Goal: Task Accomplishment & Management: Manage account settings

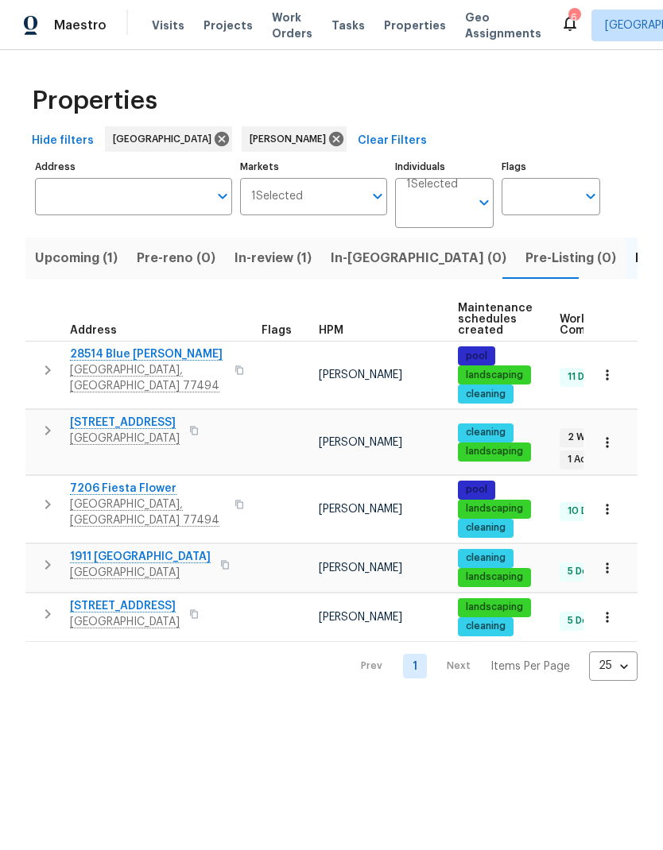
click at [99, 357] on span "28514 Blue [PERSON_NAME]" at bounding box center [147, 354] width 155 height 16
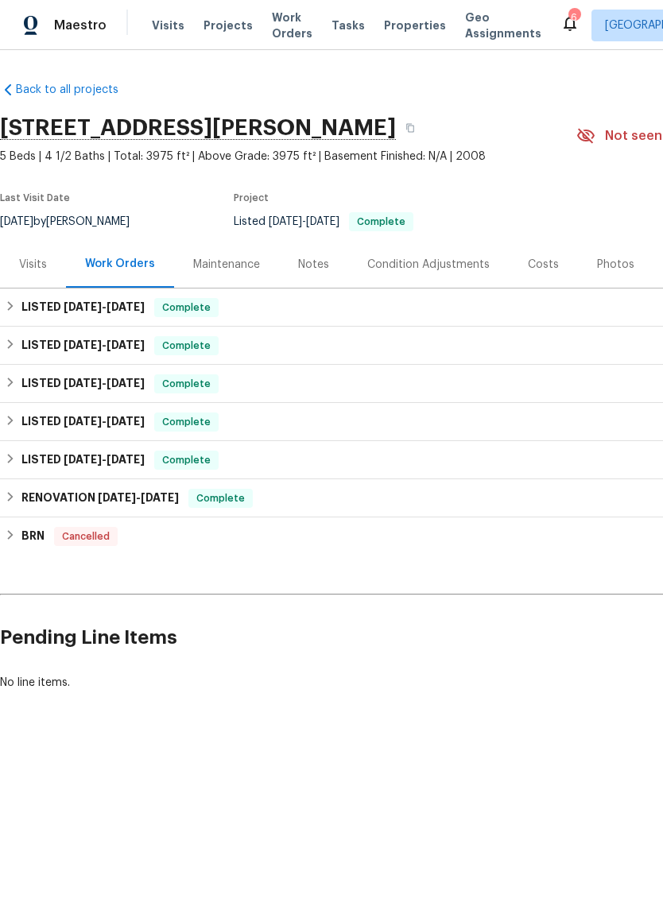
click at [568, 19] on div "6" at bounding box center [573, 18] width 11 height 16
click at [560, 16] on icon at bounding box center [569, 23] width 19 height 19
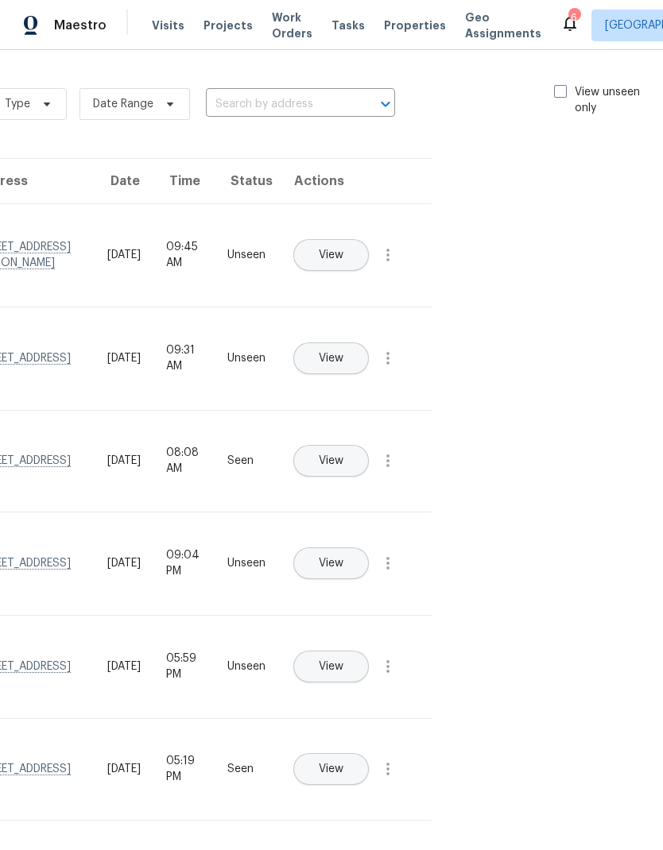
scroll to position [0, 179]
click at [560, 92] on span at bounding box center [561, 91] width 13 height 13
click at [560, 92] on input "View unseen only" at bounding box center [560, 89] width 10 height 10
checkbox input "true"
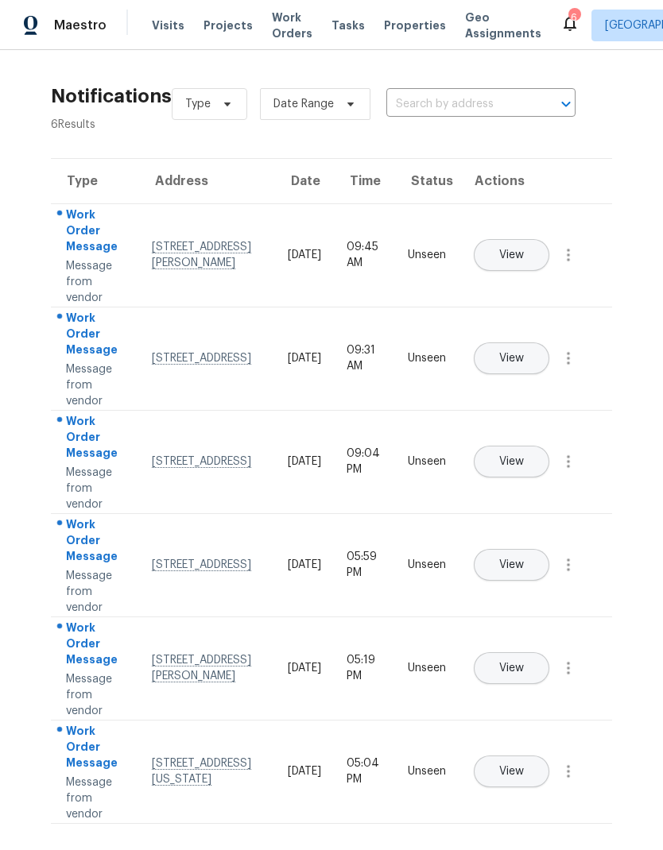
scroll to position [0, 0]
click at [574, 265] on icon "button" at bounding box center [568, 255] width 19 height 19
click at [521, 276] on div "Mark Seen" at bounding box center [478, 274] width 124 height 16
click at [571, 366] on icon "button" at bounding box center [568, 356] width 19 height 19
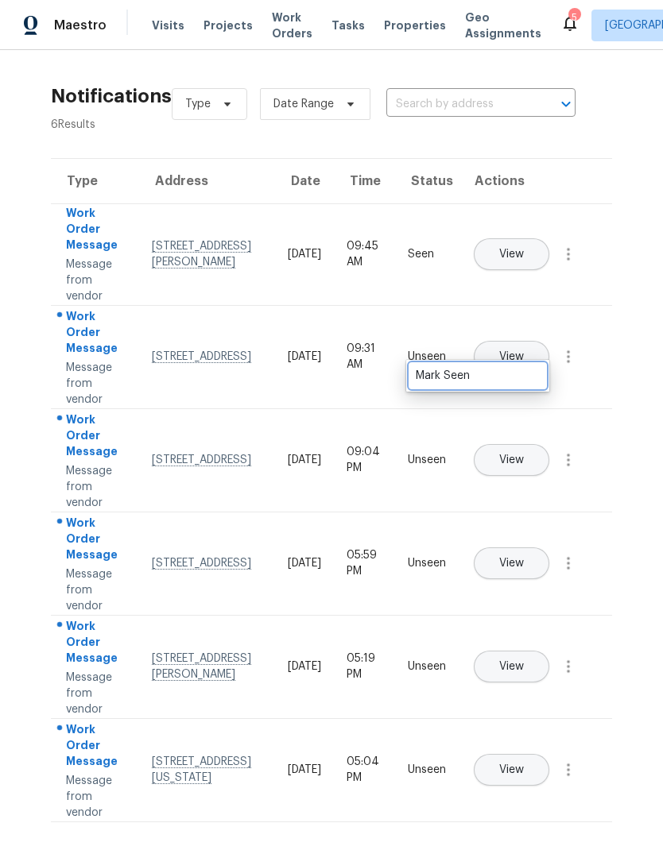
click at [517, 376] on div "Mark Seen" at bounding box center [478, 376] width 124 height 16
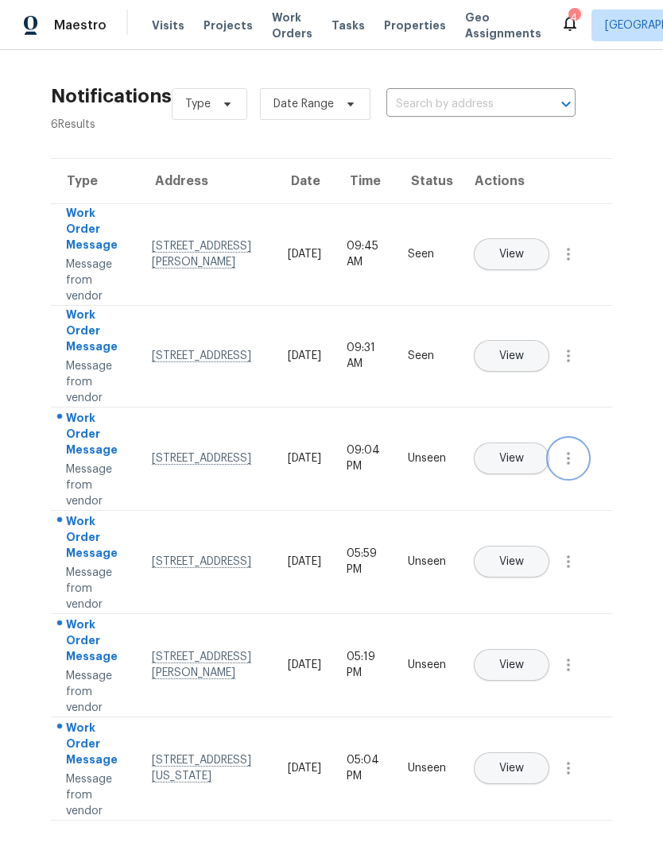
click at [569, 465] on icon "button" at bounding box center [568, 458] width 3 height 13
click at [512, 476] on div "Mark Seen" at bounding box center [478, 478] width 124 height 16
click at [575, 571] on icon "button" at bounding box center [568, 561] width 19 height 19
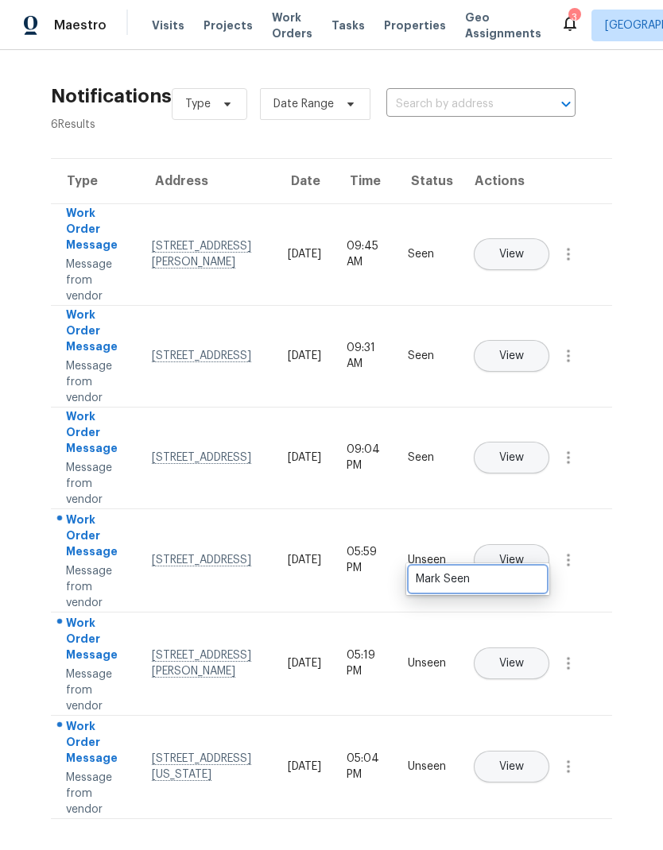
click at [518, 579] on div "Mark Seen" at bounding box center [478, 579] width 124 height 16
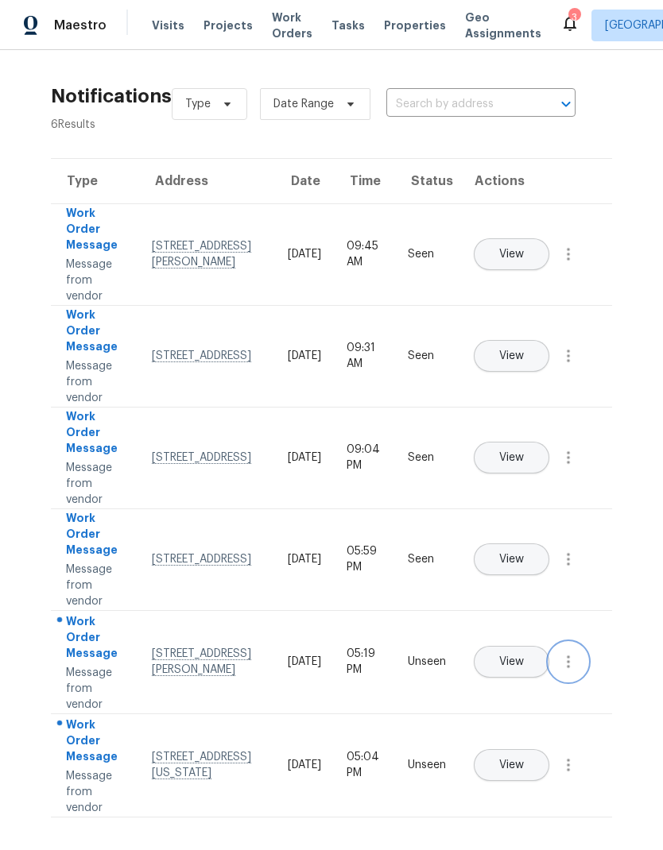
click at [577, 672] on icon "button" at bounding box center [568, 661] width 19 height 19
click at [510, 677] on div "Mark Seen" at bounding box center [478, 681] width 124 height 16
click at [549, 748] on button "View" at bounding box center [511, 764] width 75 height 32
click at [571, 773] on icon "button" at bounding box center [568, 763] width 19 height 19
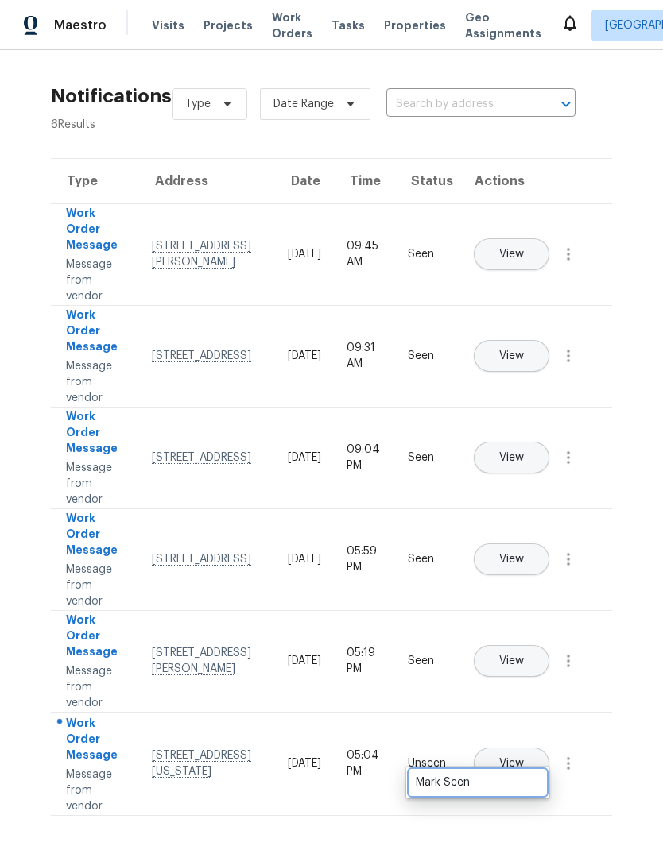
click at [510, 782] on div "Mark Seen" at bounding box center [478, 783] width 124 height 16
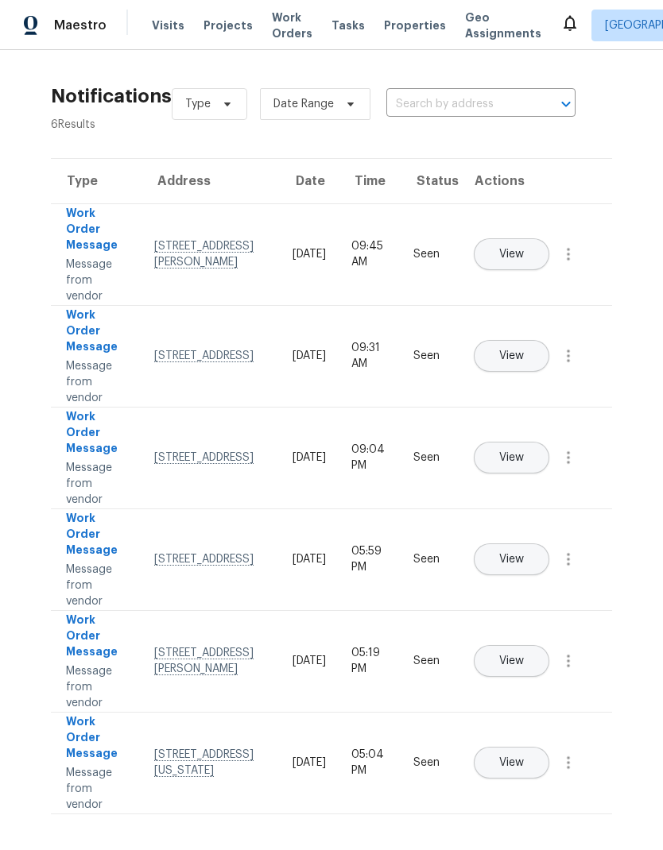
click at [281, 22] on span "Work Orders" at bounding box center [292, 26] width 41 height 32
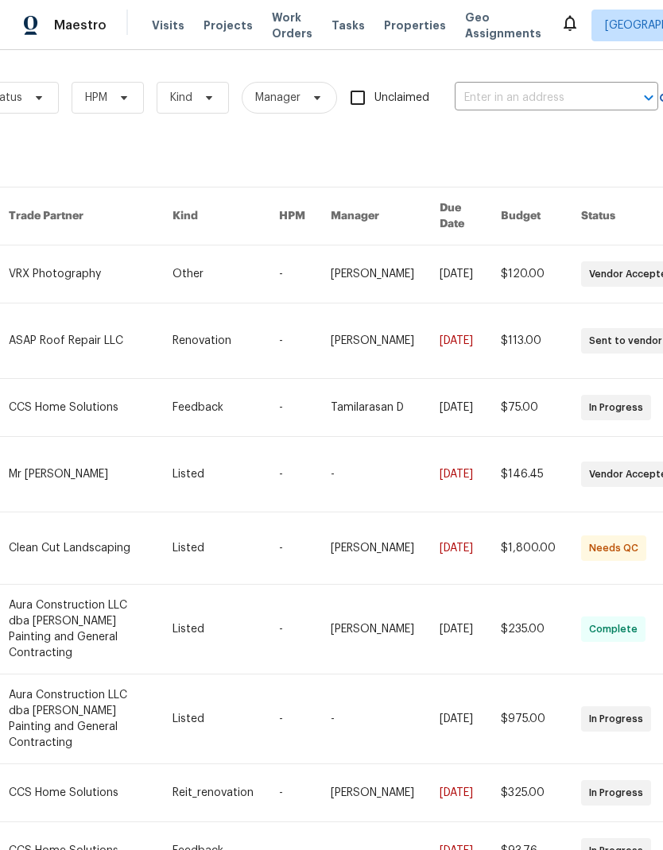
scroll to position [0, 253]
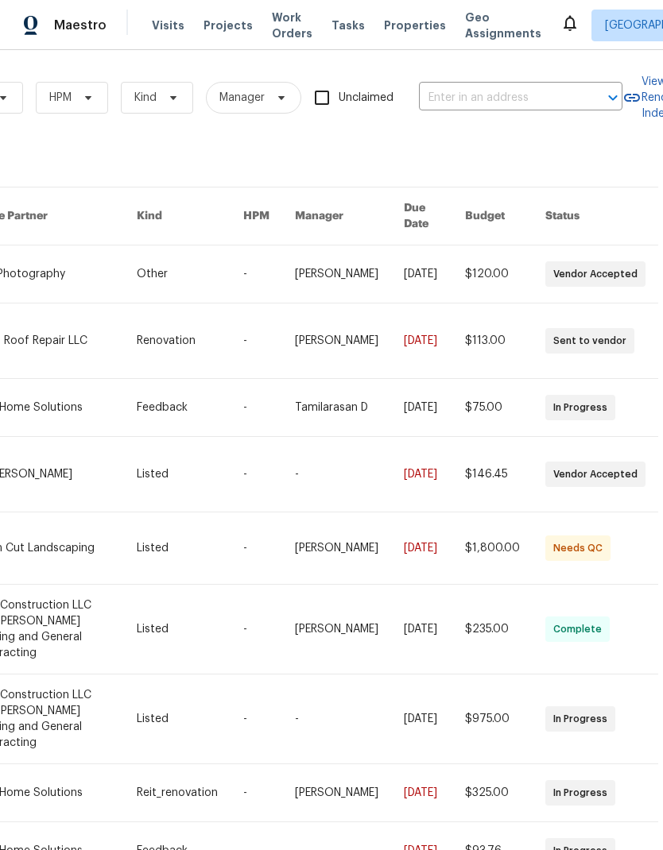
click at [529, 95] on input "text" at bounding box center [498, 98] width 159 height 25
type input "mission spring"
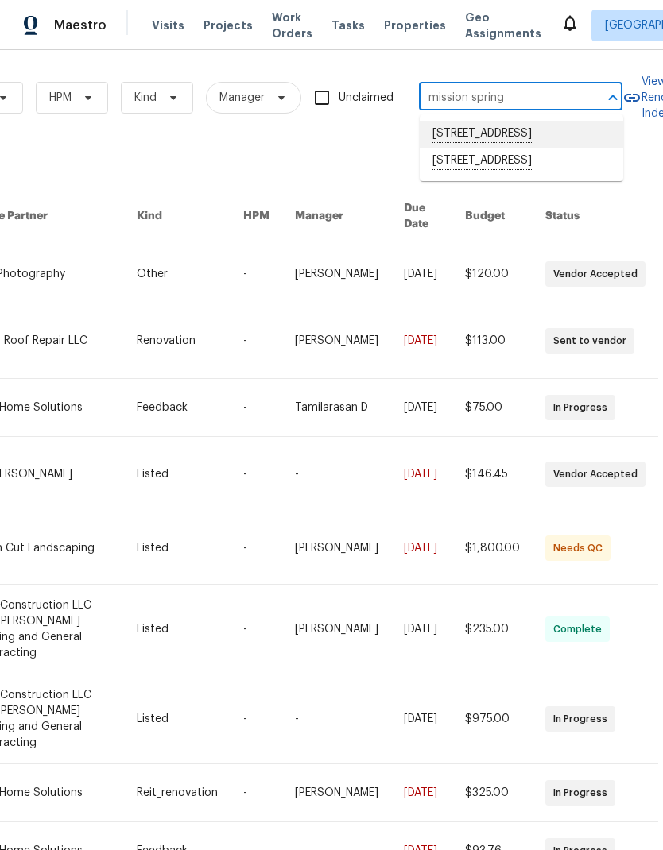
click at [548, 146] on li "1511 Mission Springs Dr, Katy, TX 77450" at bounding box center [521, 134] width 203 height 27
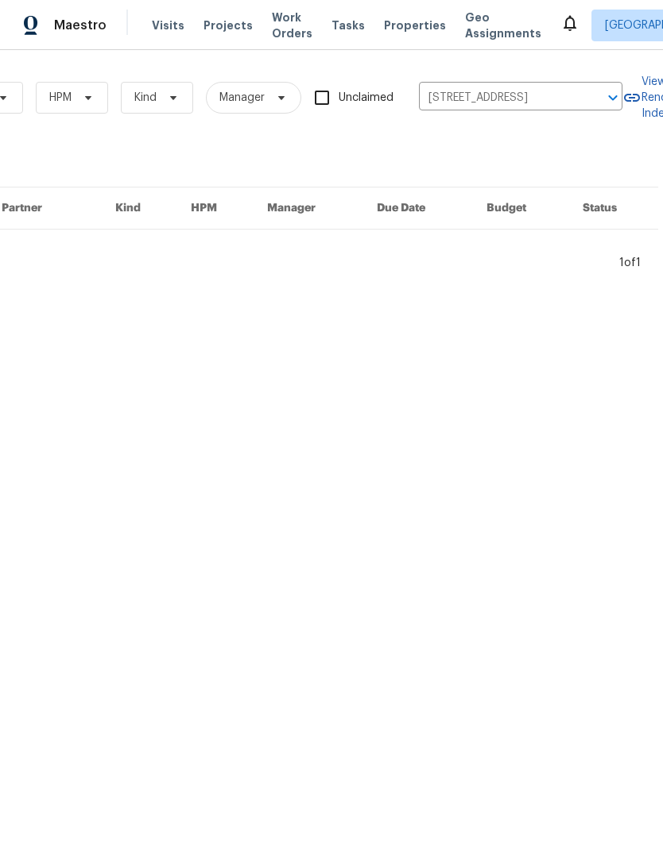
click at [587, 101] on icon "Clear" at bounding box center [592, 98] width 16 height 16
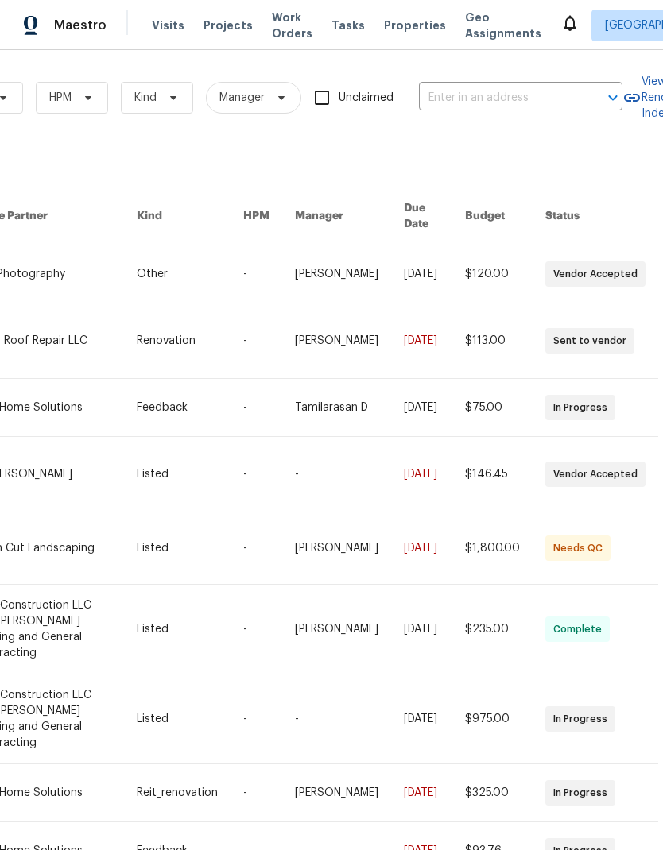
click at [500, 95] on input "text" at bounding box center [498, 98] width 159 height 25
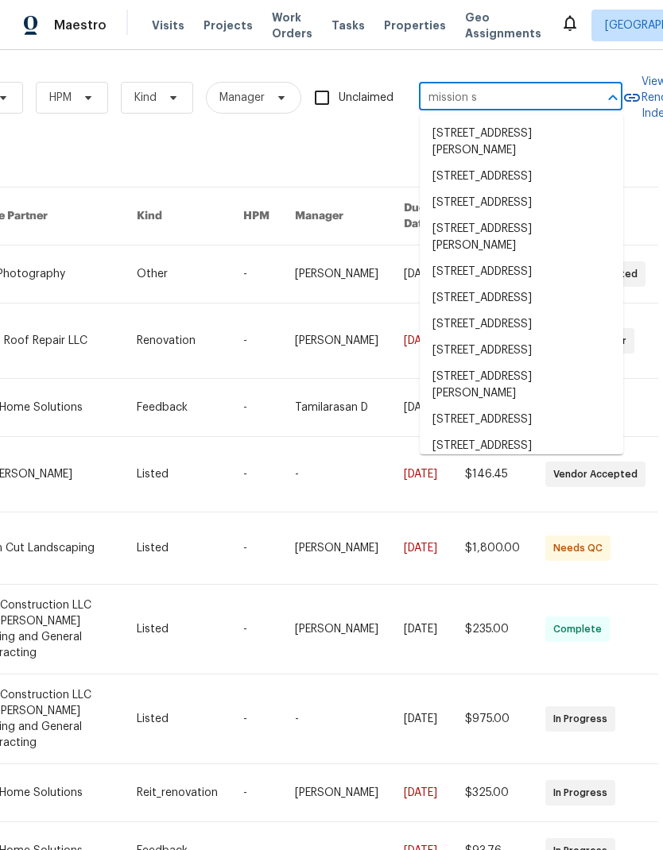
type input "mission sp"
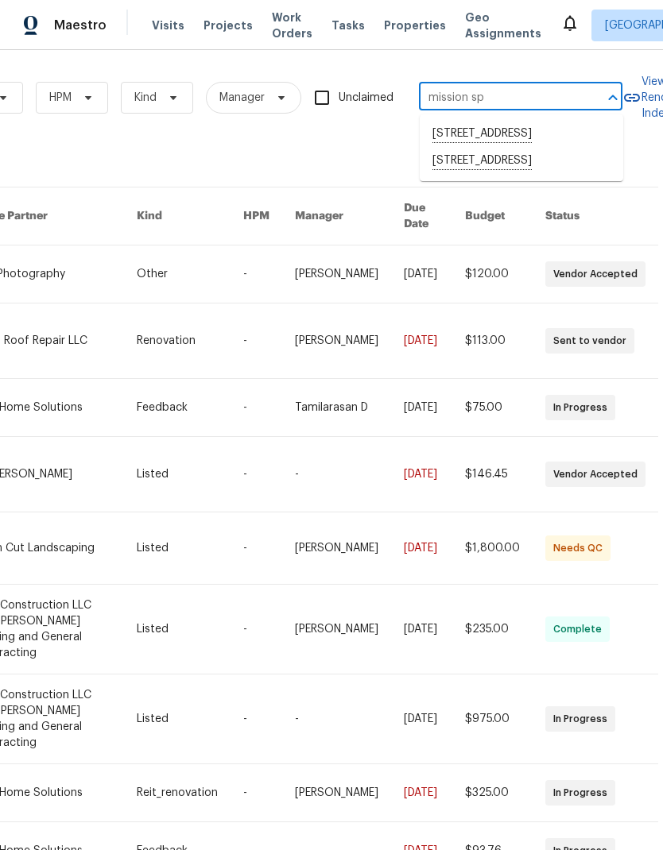
click at [547, 175] on li "1571 Mission Springs Dr, Katy, TX 77450" at bounding box center [521, 161] width 203 height 27
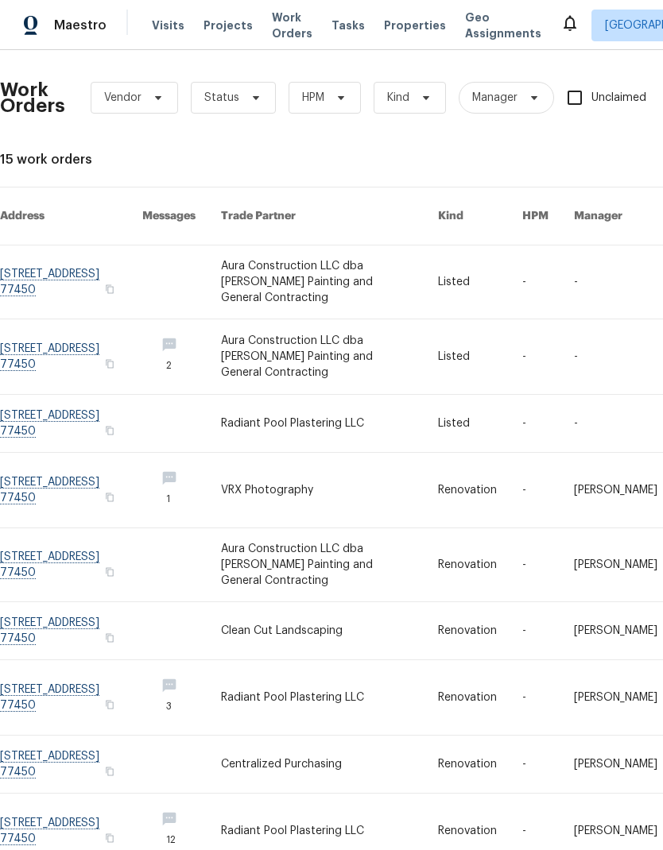
click at [375, 255] on link at bounding box center [329, 282] width 216 height 73
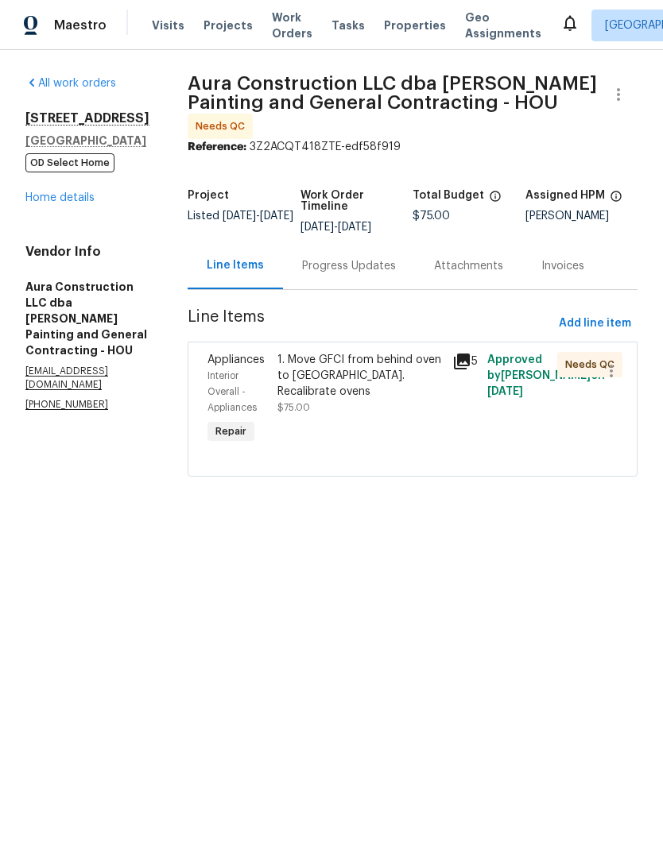
click at [404, 357] on div "1. Move GFCI from behind oven to island 1. Recalibrate ovens" at bounding box center [359, 376] width 165 height 48
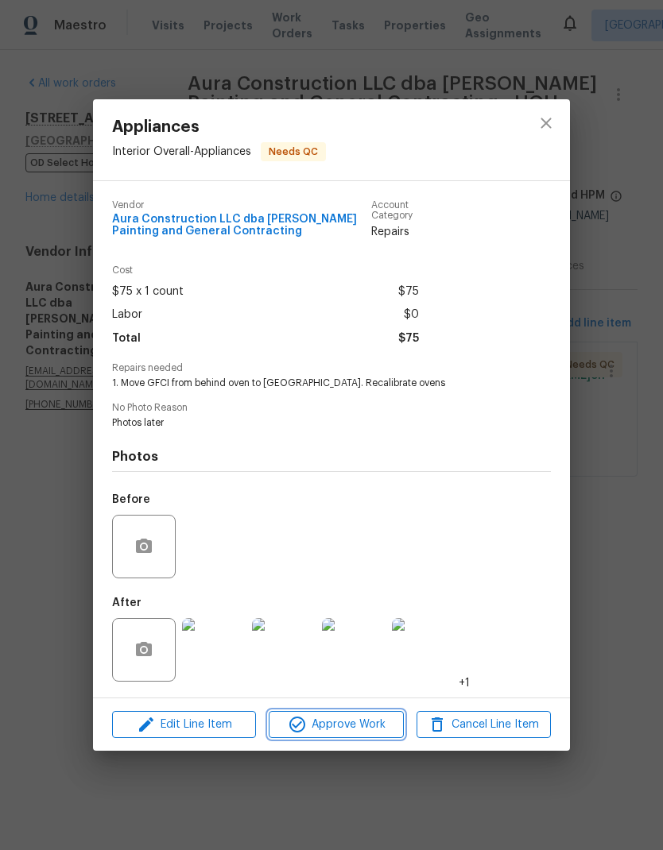
click at [362, 726] on span "Approve Work" at bounding box center [335, 725] width 125 height 20
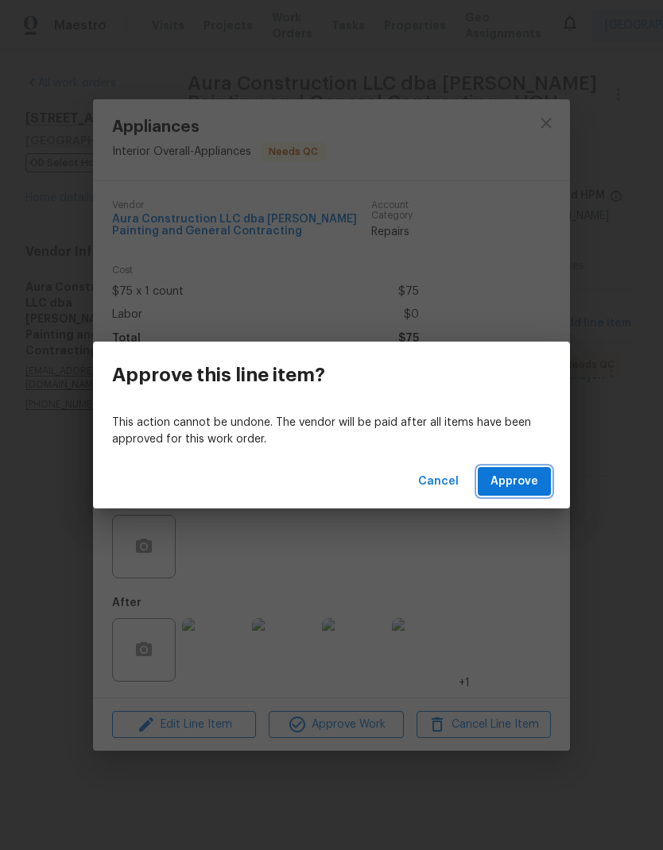
click at [521, 474] on span "Approve" at bounding box center [514, 482] width 48 height 20
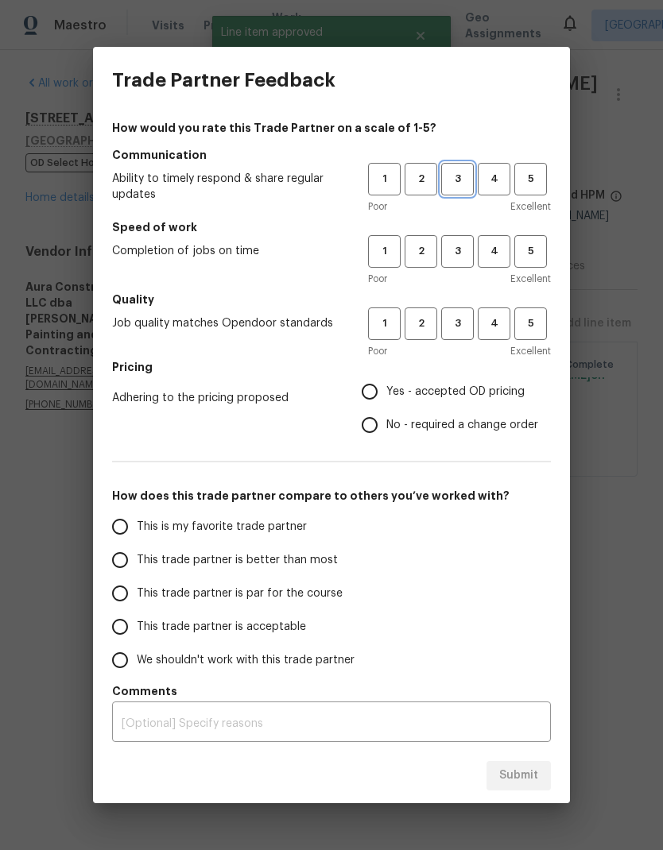
click at [459, 176] on span "3" at bounding box center [457, 179] width 29 height 18
click at [459, 247] on span "3" at bounding box center [457, 251] width 29 height 18
click at [463, 308] on button "3" at bounding box center [457, 324] width 33 height 33
click at [373, 389] on input "Yes - accepted OD pricing" at bounding box center [369, 391] width 33 height 33
radio input "true"
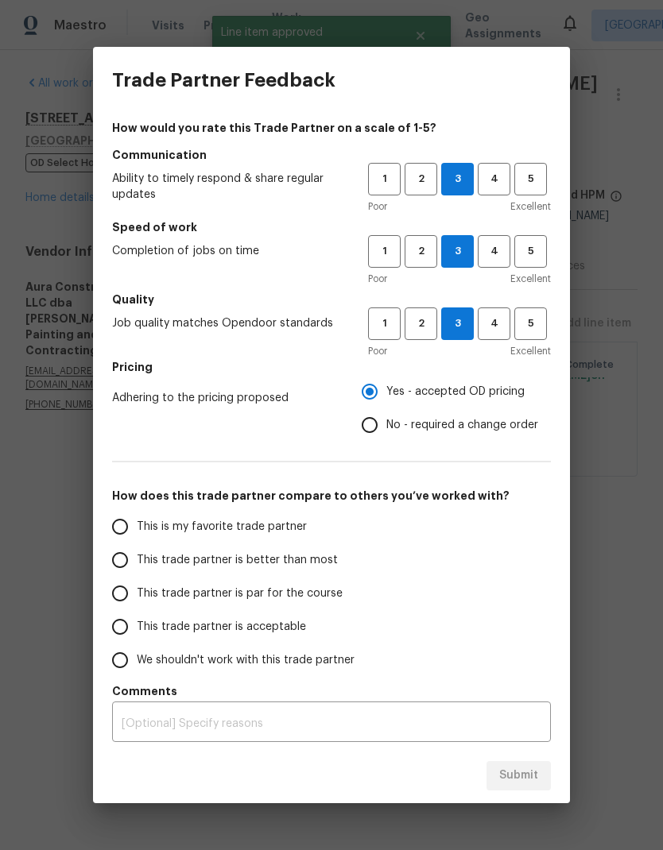
click at [126, 568] on input "This trade partner is better than most" at bounding box center [119, 560] width 33 height 33
click at [527, 775] on span "Submit" at bounding box center [518, 776] width 39 height 20
radio input "true"
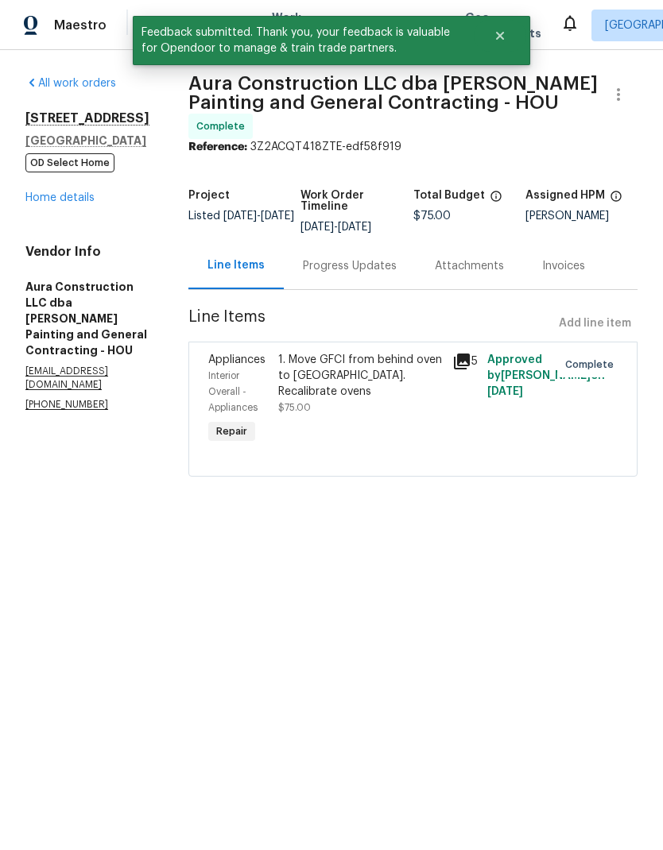
click at [67, 203] on link "Home details" at bounding box center [59, 197] width 69 height 11
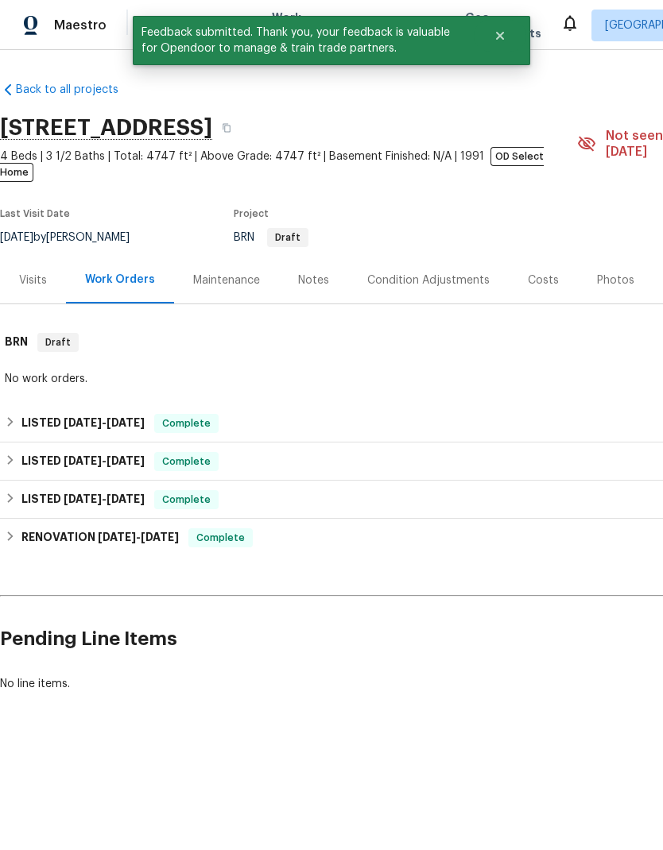
click at [321, 273] on div "Notes" at bounding box center [313, 281] width 31 height 16
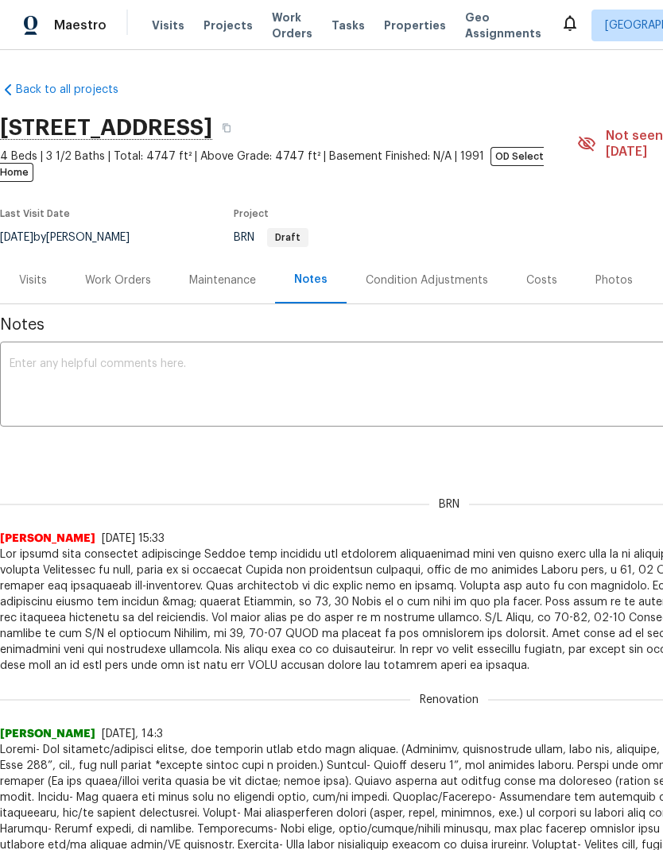
click at [129, 275] on div "Work Orders" at bounding box center [118, 280] width 104 height 47
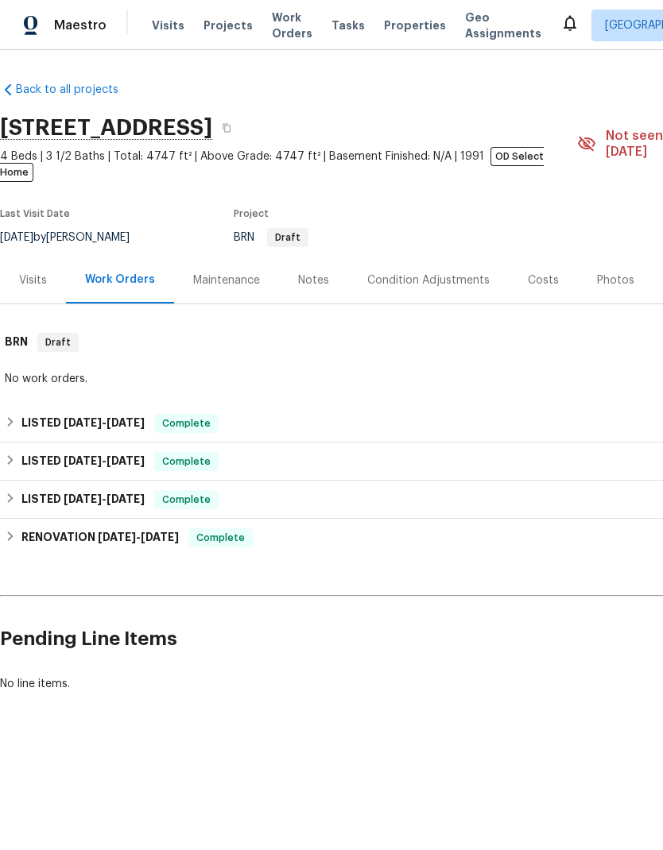
click at [33, 280] on div "Visits" at bounding box center [33, 280] width 66 height 47
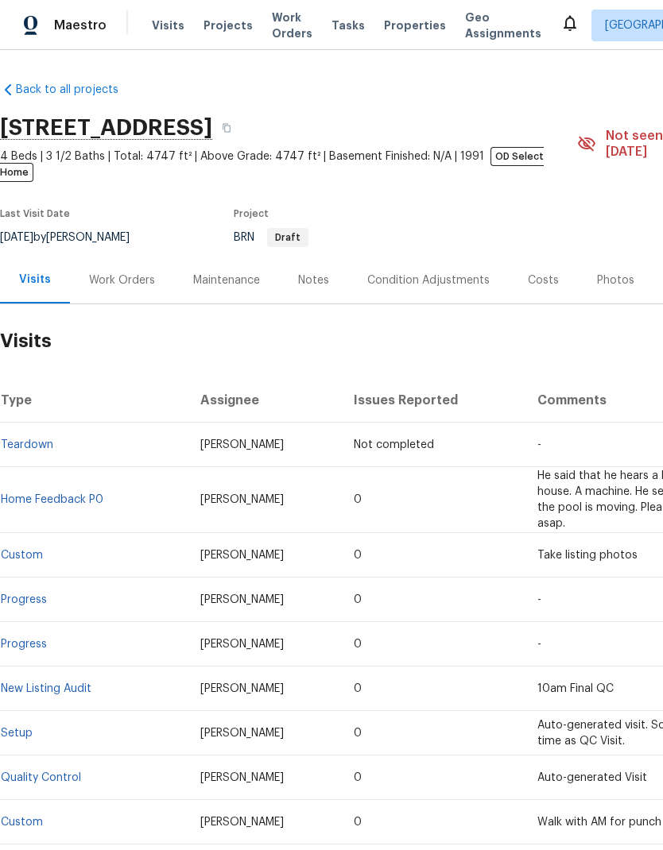
click at [71, 494] on link "Home Feedback P0" at bounding box center [52, 499] width 103 height 11
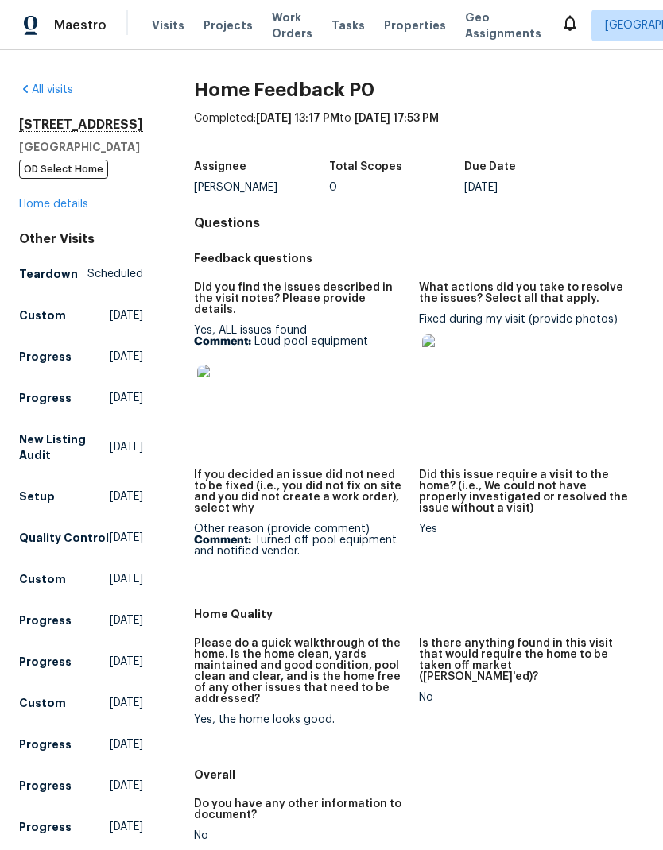
click at [457, 362] on img at bounding box center [447, 360] width 51 height 51
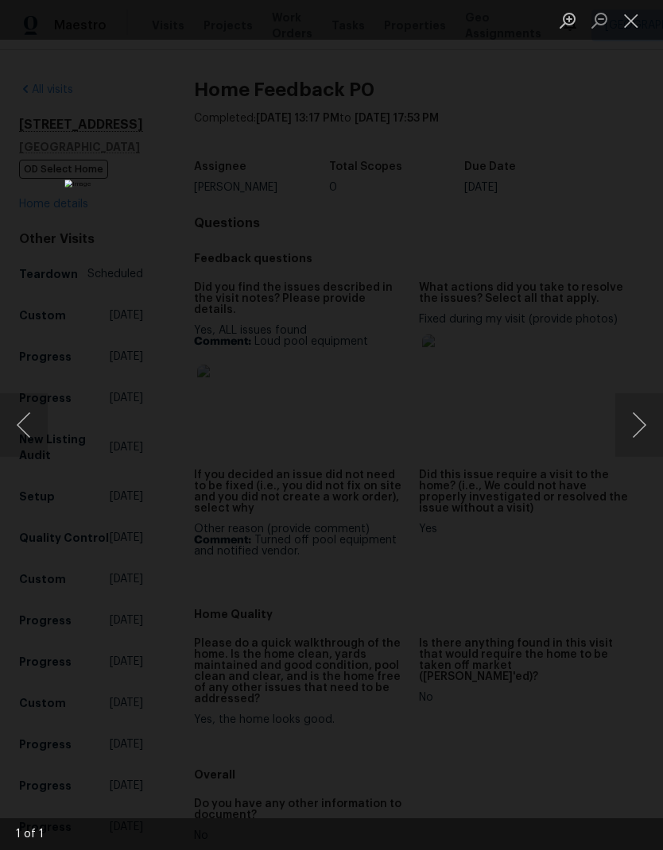
click at [637, 21] on button "Close lightbox" at bounding box center [631, 20] width 32 height 28
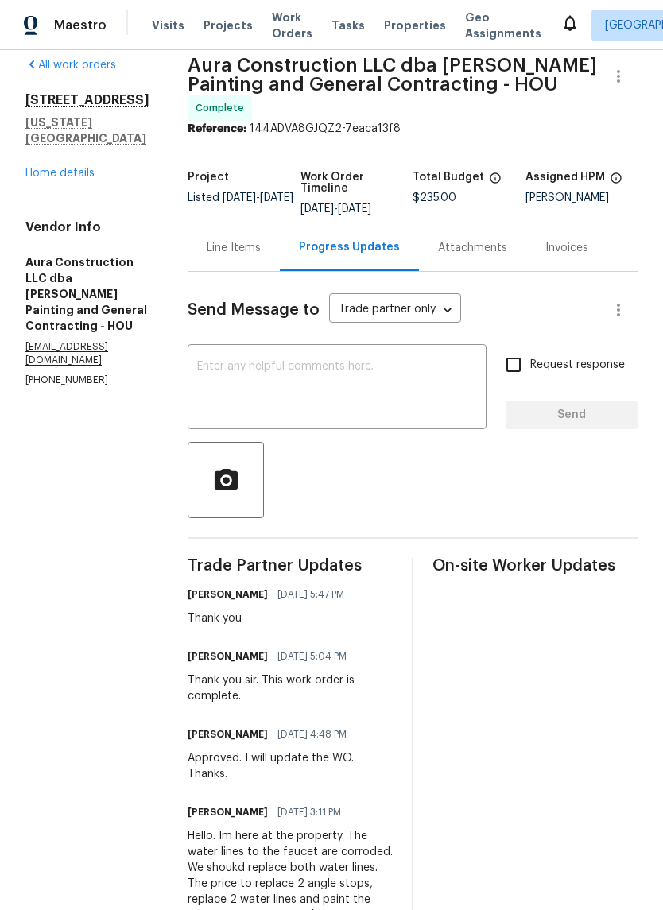
scroll to position [39, 0]
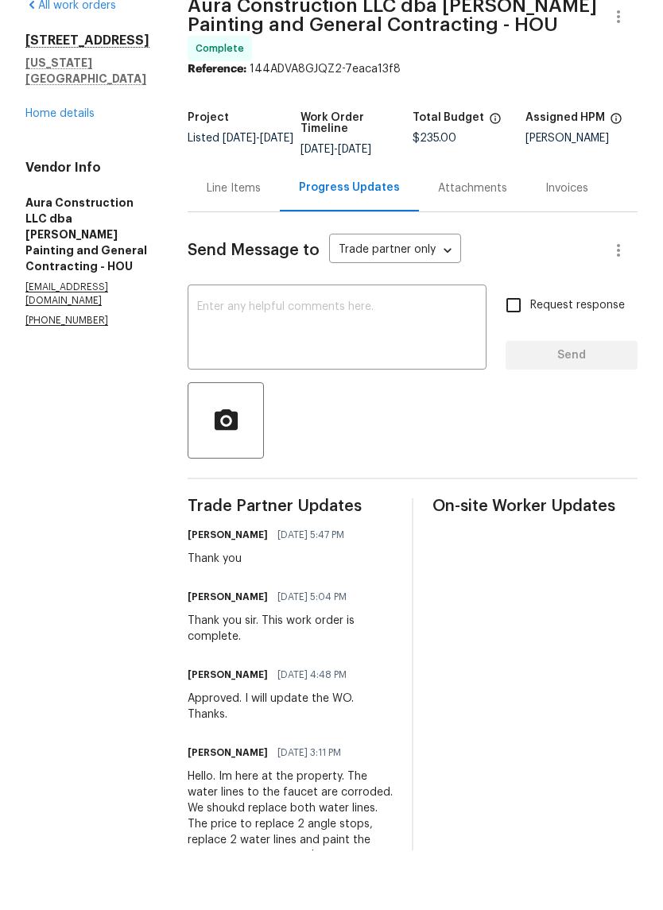
click at [83, 104] on div "All work orders 11039 N Auden Cir Missouri City, TX 77459 Home details Vendor I…" at bounding box center [87, 222] width 124 height 330
click at [43, 168] on link "Home details" at bounding box center [59, 173] width 69 height 11
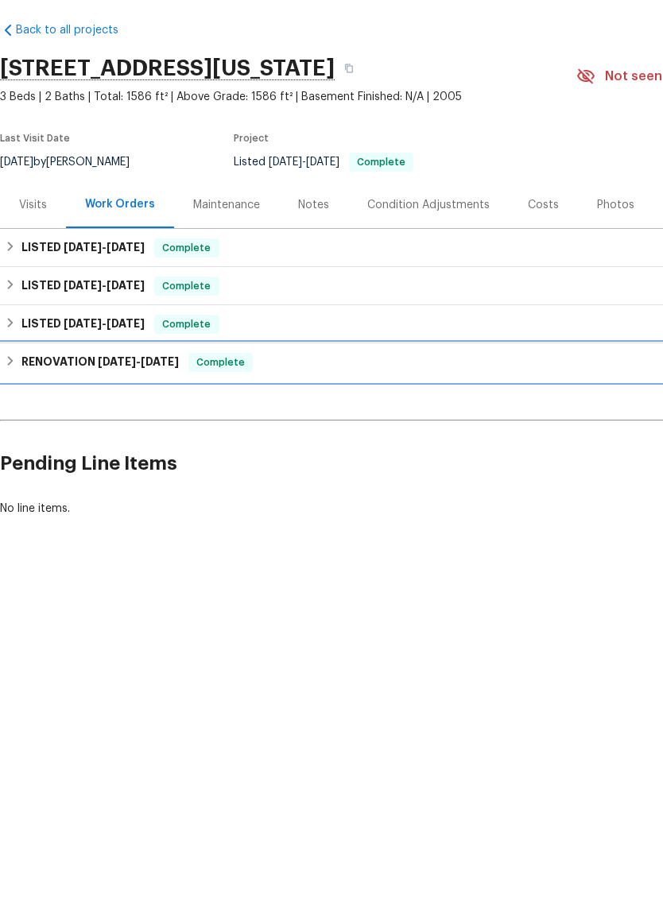
click at [59, 412] on h6 "RENOVATION 7/3/25 - 7/10/25" at bounding box center [99, 421] width 157 height 19
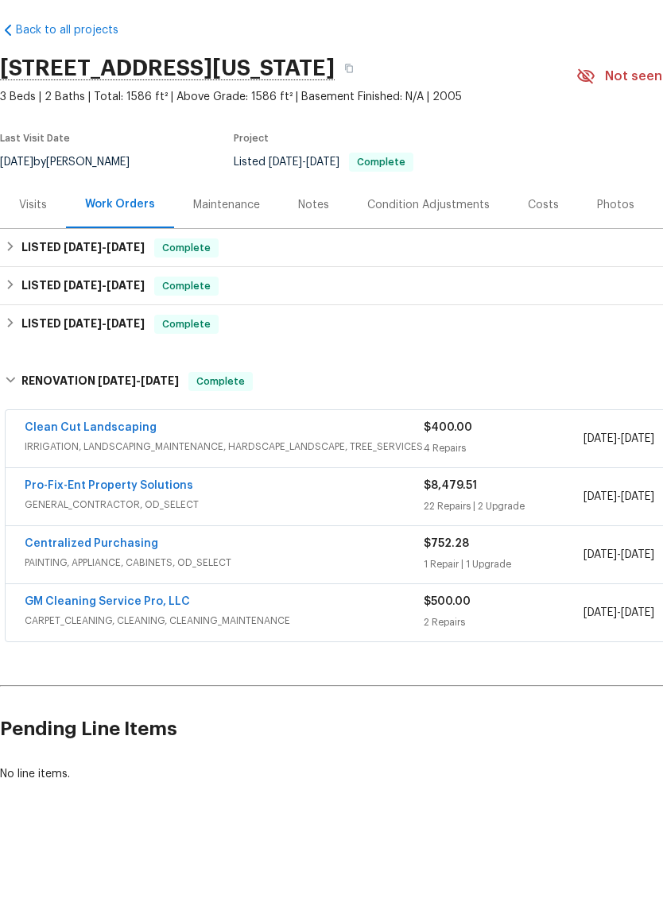
click at [618, 257] on div "Photos" at bounding box center [615, 265] width 37 height 16
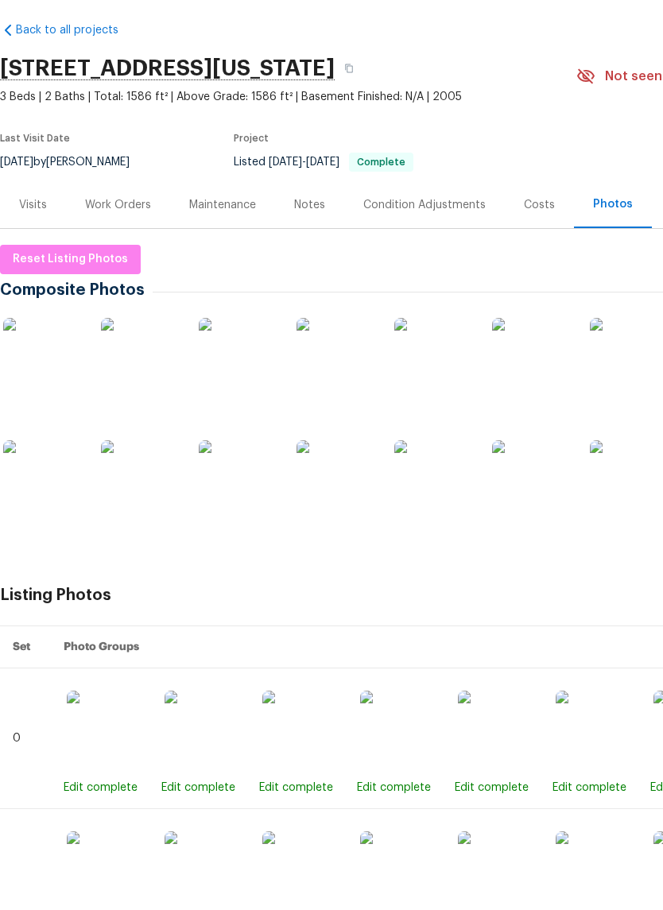
click at [234, 500] on img at bounding box center [238, 539] width 79 height 79
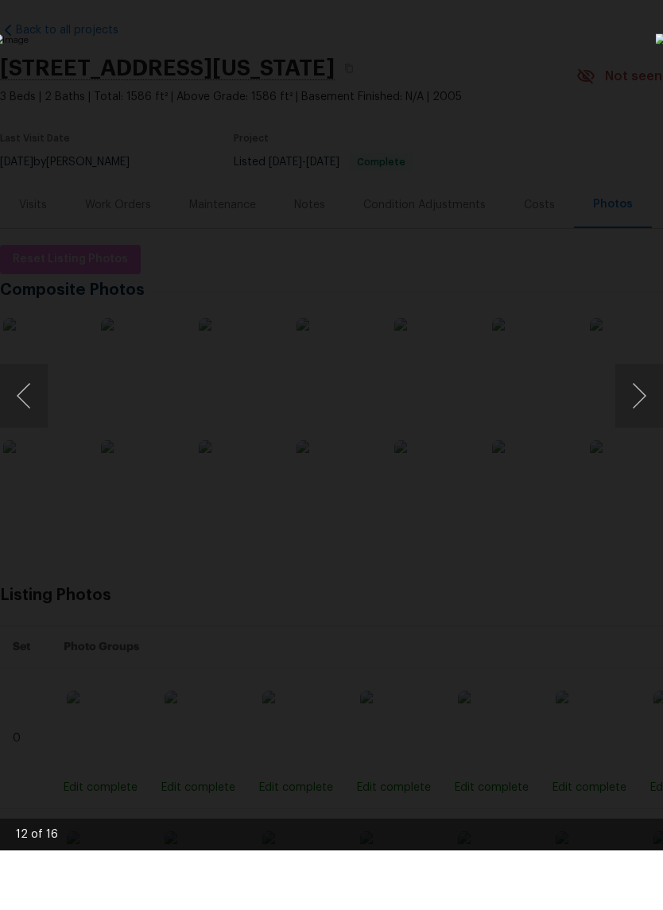
click at [594, 103] on div "Lightbox" at bounding box center [331, 455] width 663 height 910
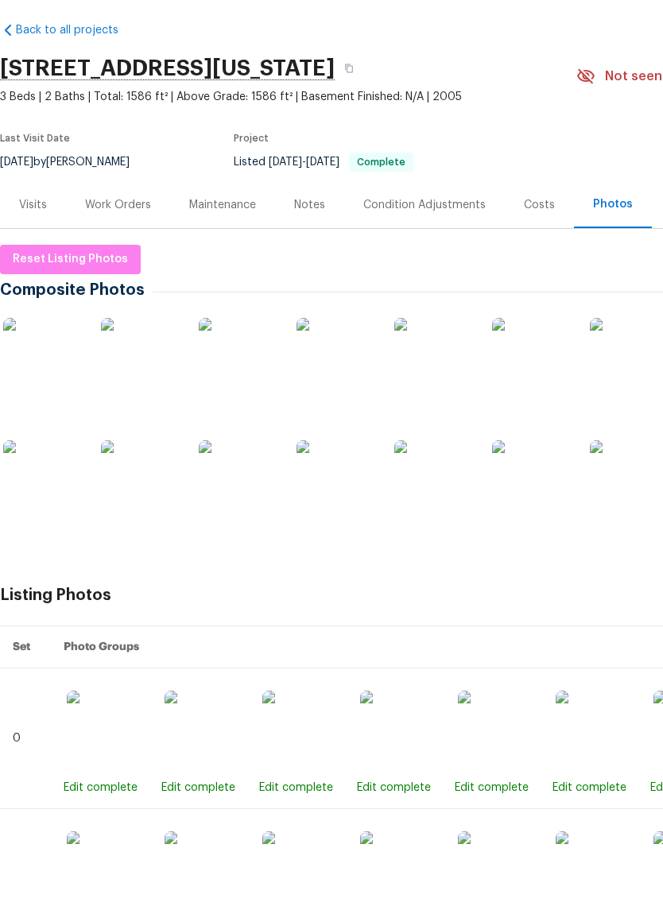
click at [110, 257] on div "Work Orders" at bounding box center [118, 265] width 66 height 16
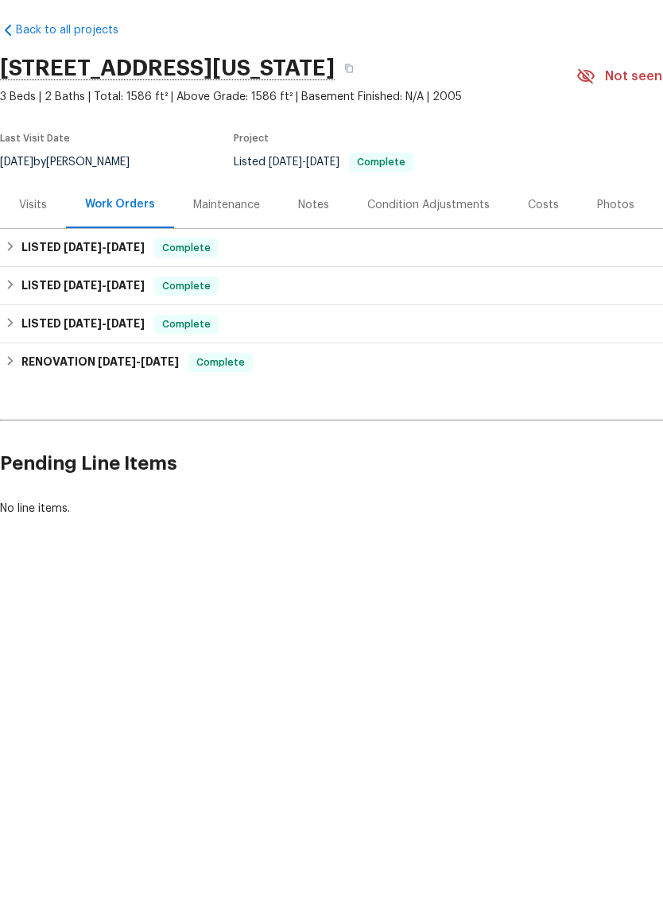
click at [62, 374] on h6 "LISTED 7/19/25 - 7/21/25" at bounding box center [82, 383] width 123 height 19
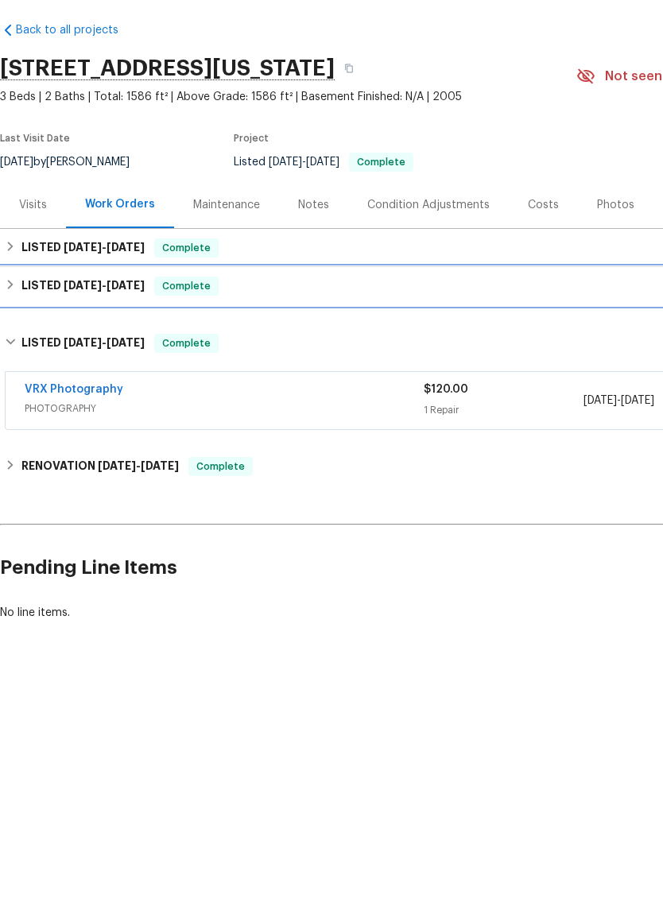
click at [62, 327] on div "LISTED 7/29/25 - 8/2/25 Complete" at bounding box center [449, 346] width 898 height 38
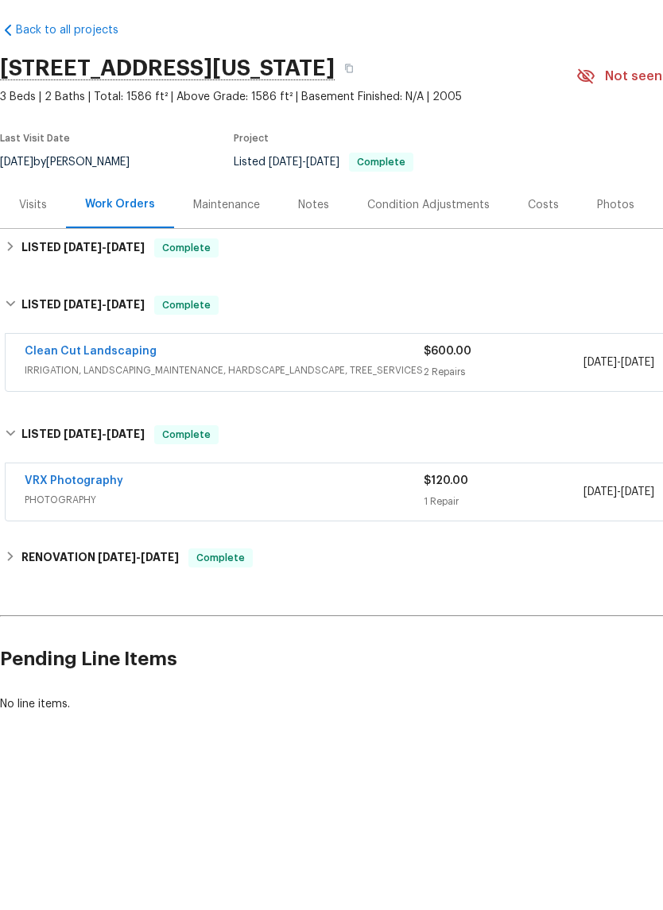
click at [72, 405] on link "Clean Cut Landscaping" at bounding box center [91, 410] width 132 height 11
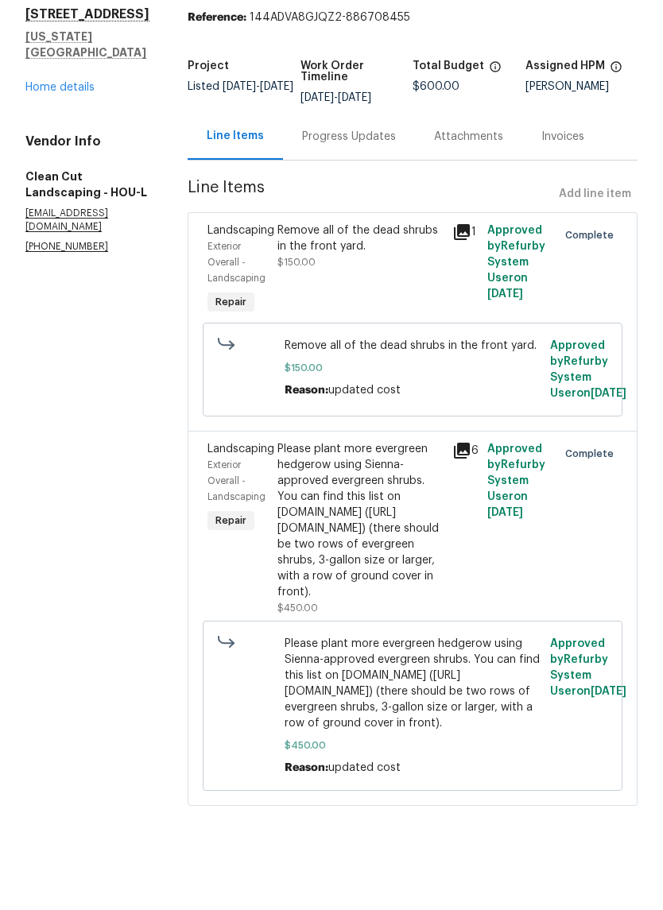
scroll to position [52, 0]
click at [393, 518] on div "Please plant more evergreen hedgerow using Sienna-approved evergreen shrubs. Yo…" at bounding box center [359, 580] width 165 height 159
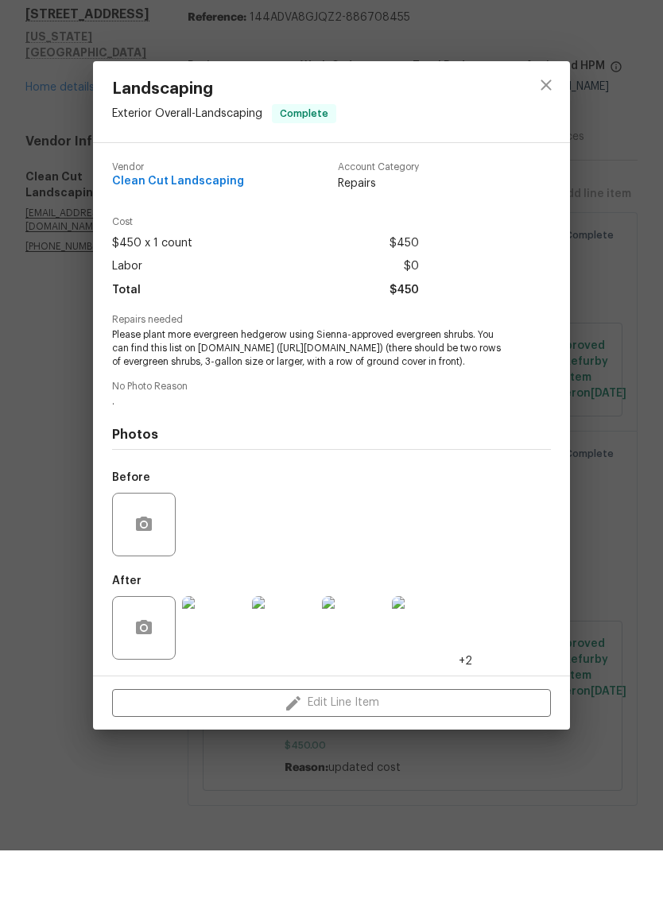
scroll to position [39, 0]
click at [215, 656] on img at bounding box center [214, 688] width 64 height 64
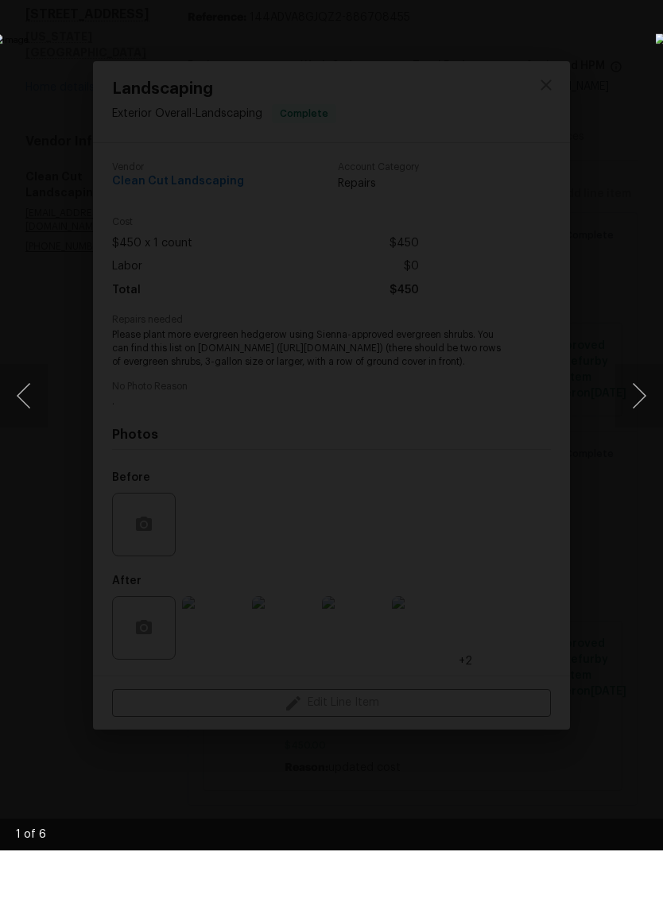
click at [644, 424] on button "Next image" at bounding box center [639, 456] width 48 height 64
click at [641, 424] on button "Next image" at bounding box center [639, 456] width 48 height 64
click at [638, 424] on button "Next image" at bounding box center [639, 456] width 48 height 64
click at [636, 424] on button "Next image" at bounding box center [639, 456] width 48 height 64
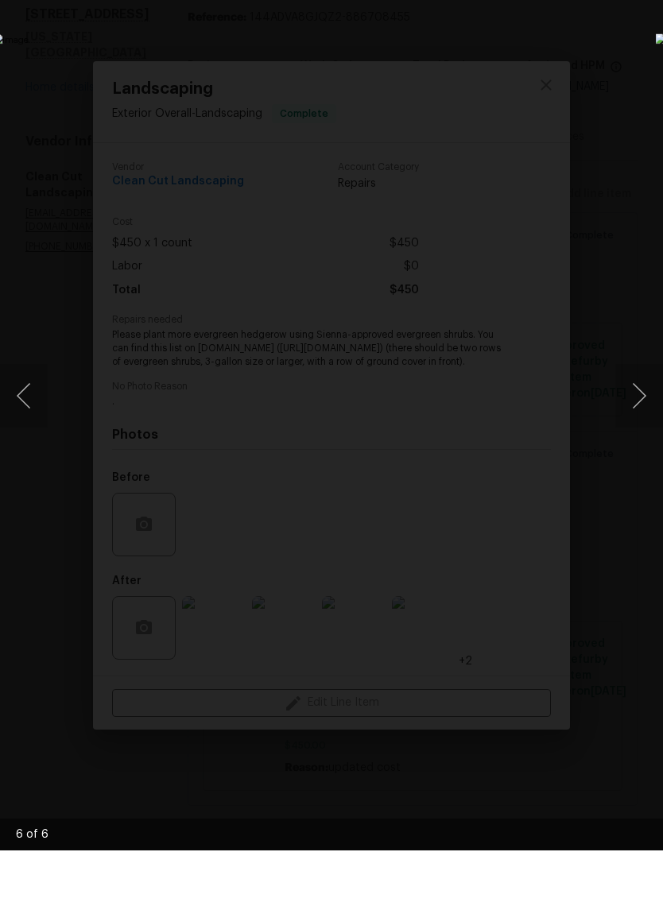
click at [520, 114] on img "Lightbox" at bounding box center [256, 454] width 527 height 723
click at [520, 113] on img "Lightbox" at bounding box center [256, 454] width 527 height 723
click at [632, 424] on button "Next image" at bounding box center [639, 456] width 48 height 64
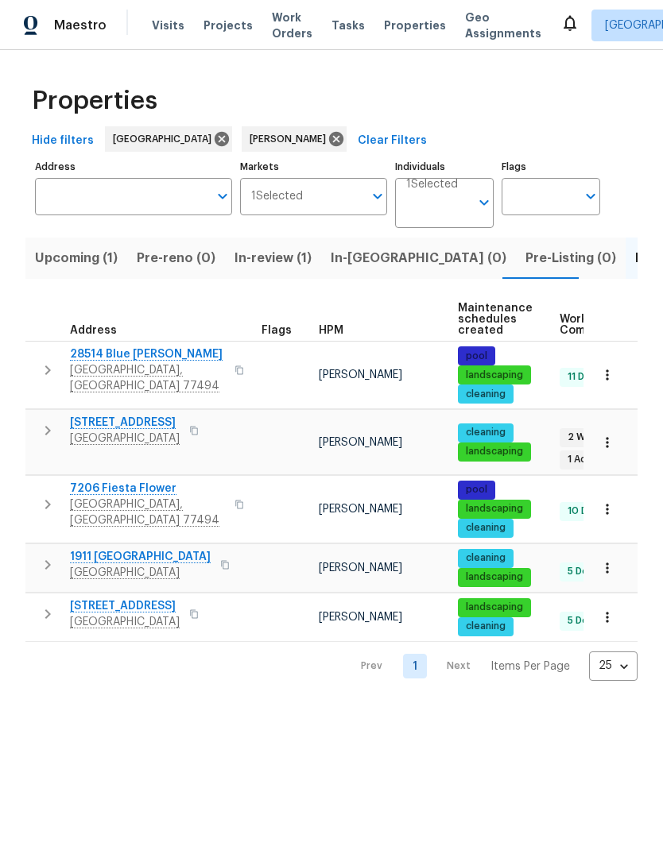
click at [276, 263] on span "In-review (1)" at bounding box center [272, 258] width 77 height 22
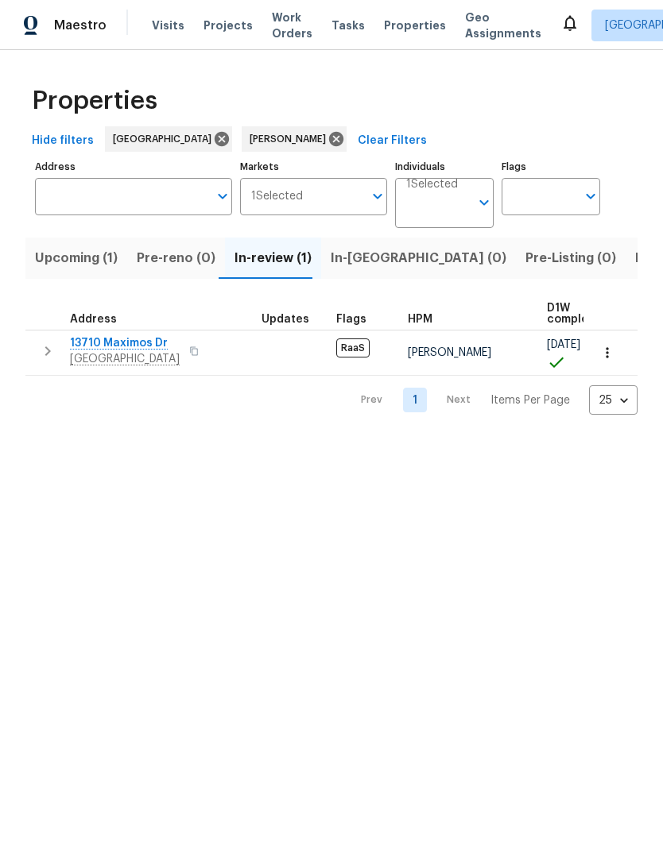
click at [97, 262] on span "Upcoming (1)" at bounding box center [76, 258] width 83 height 22
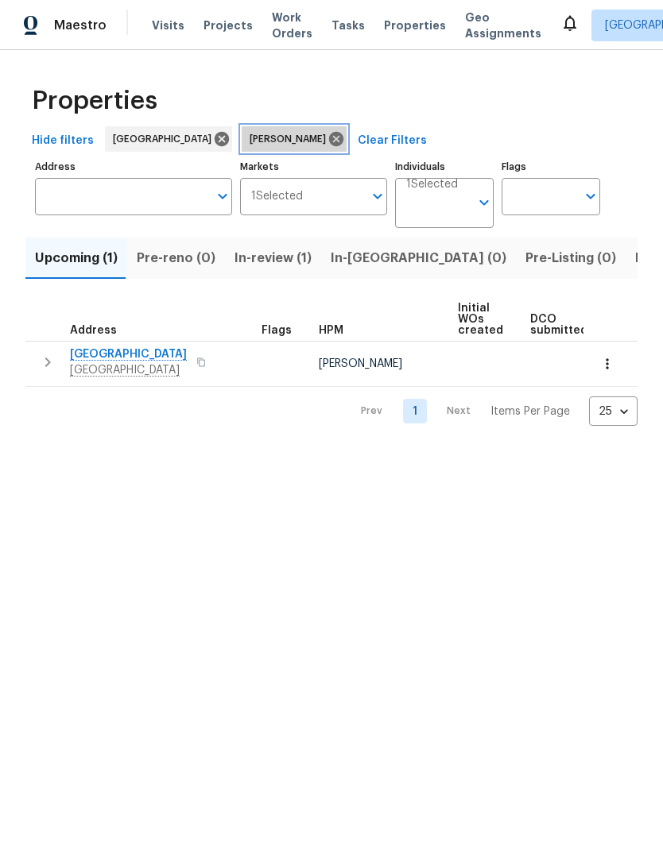
click at [327, 137] on icon at bounding box center [335, 138] width 17 height 17
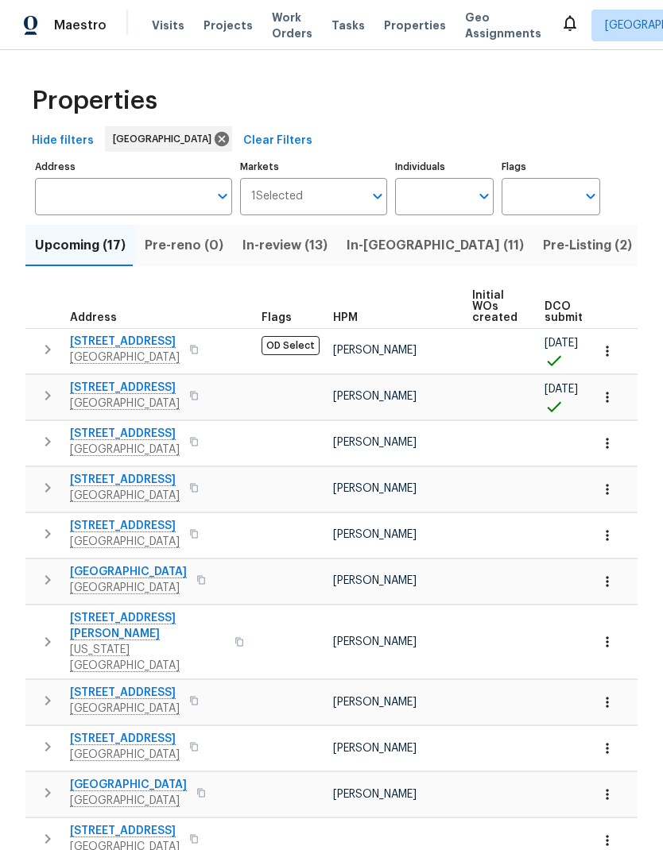
click at [435, 178] on input "Individuals" at bounding box center [432, 196] width 75 height 37
type input "[PERSON_NAME]"
click at [428, 230] on input "checkbox" at bounding box center [424, 246] width 33 height 33
